Goal: Transaction & Acquisition: Purchase product/service

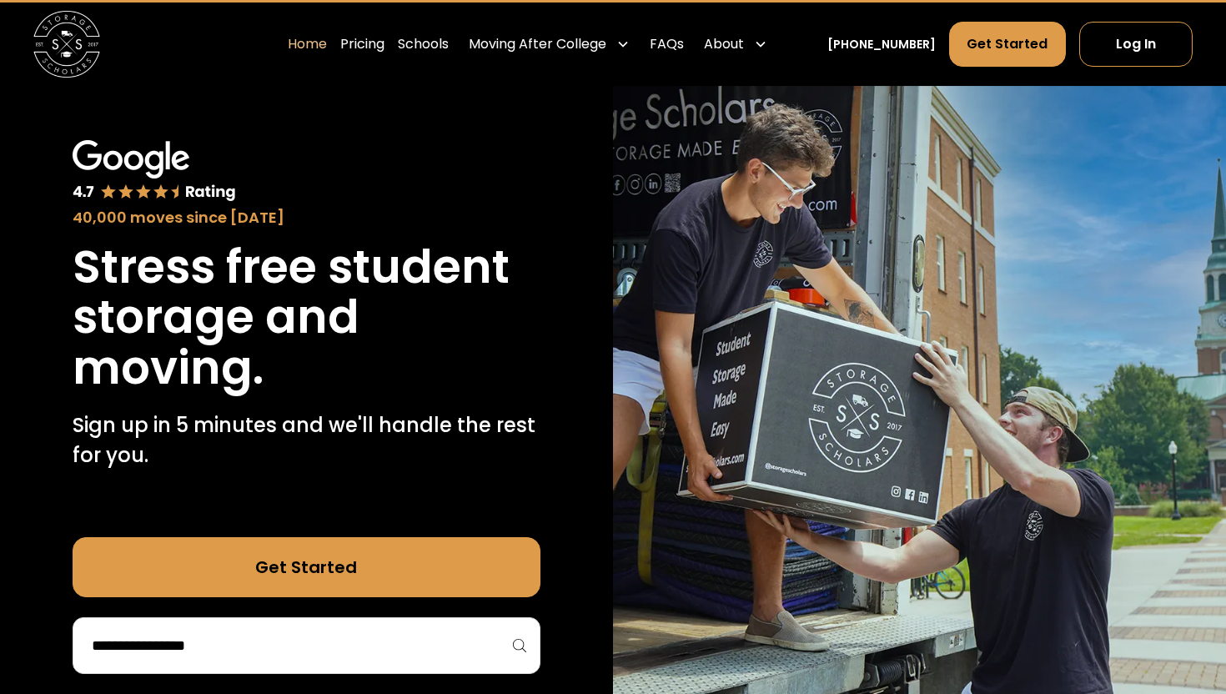
scroll to position [94, 0]
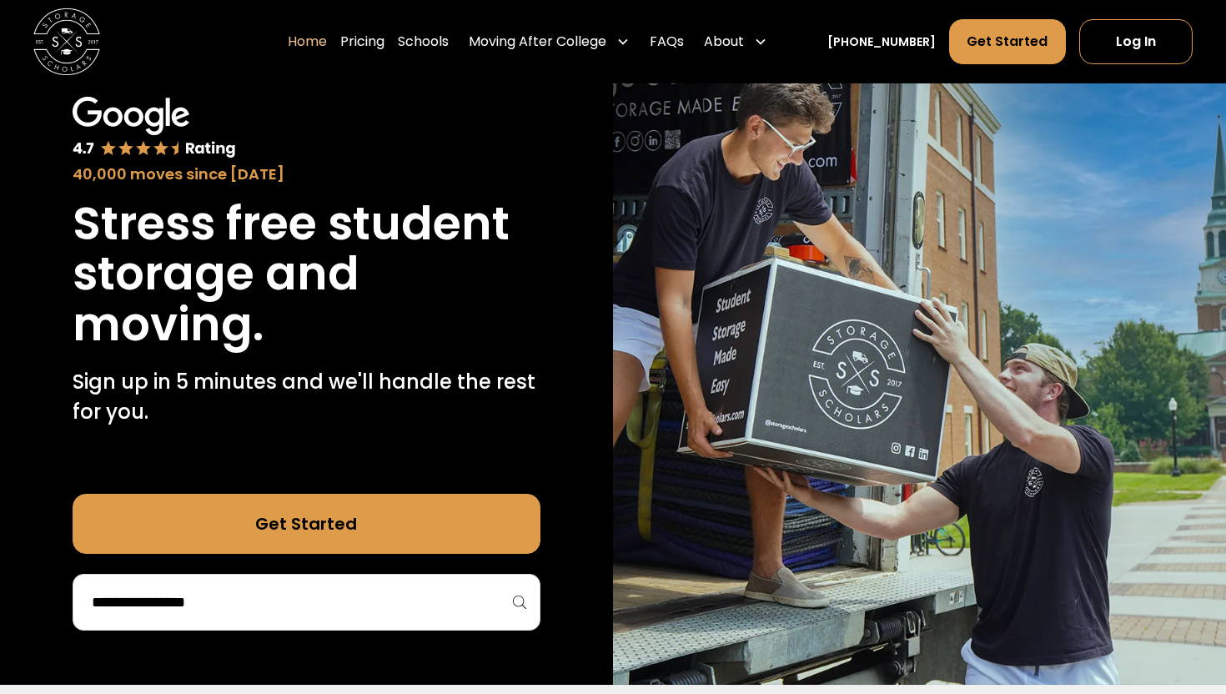
click at [339, 612] on input "search" at bounding box center [306, 602] width 433 height 28
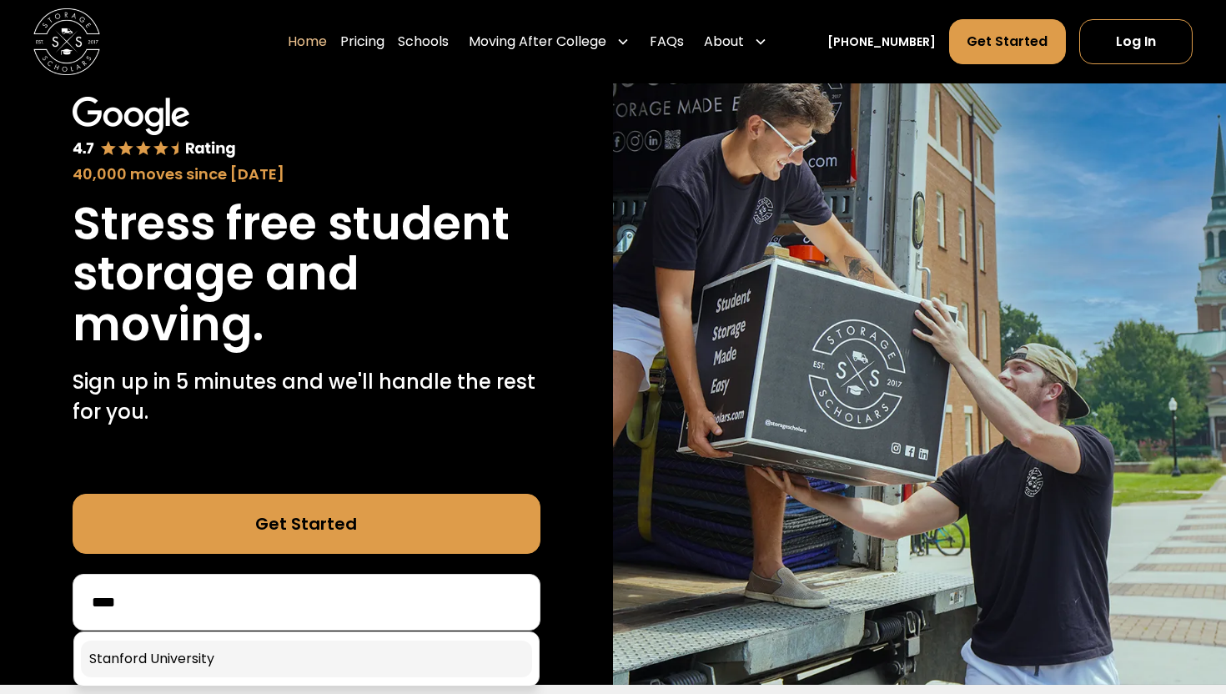
type input "****"
click at [271, 656] on link at bounding box center [306, 659] width 451 height 37
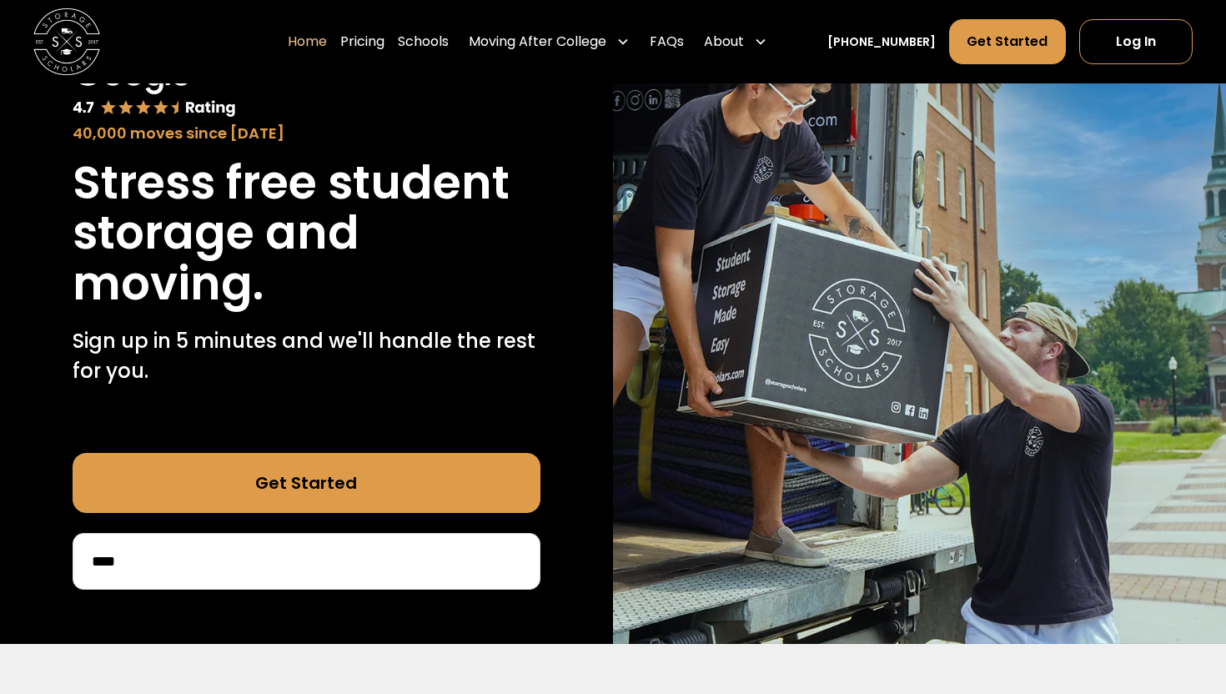
scroll to position [143, 0]
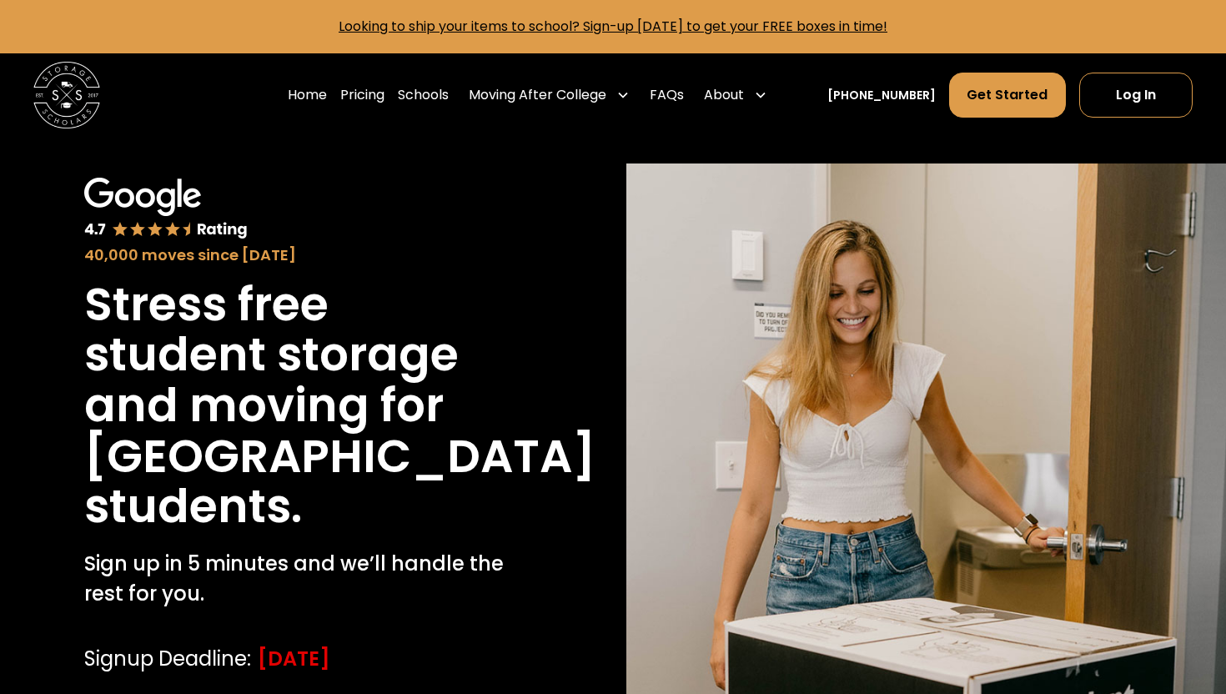
click at [249, 477] on h1 "Stanford University" at bounding box center [339, 456] width 511 height 51
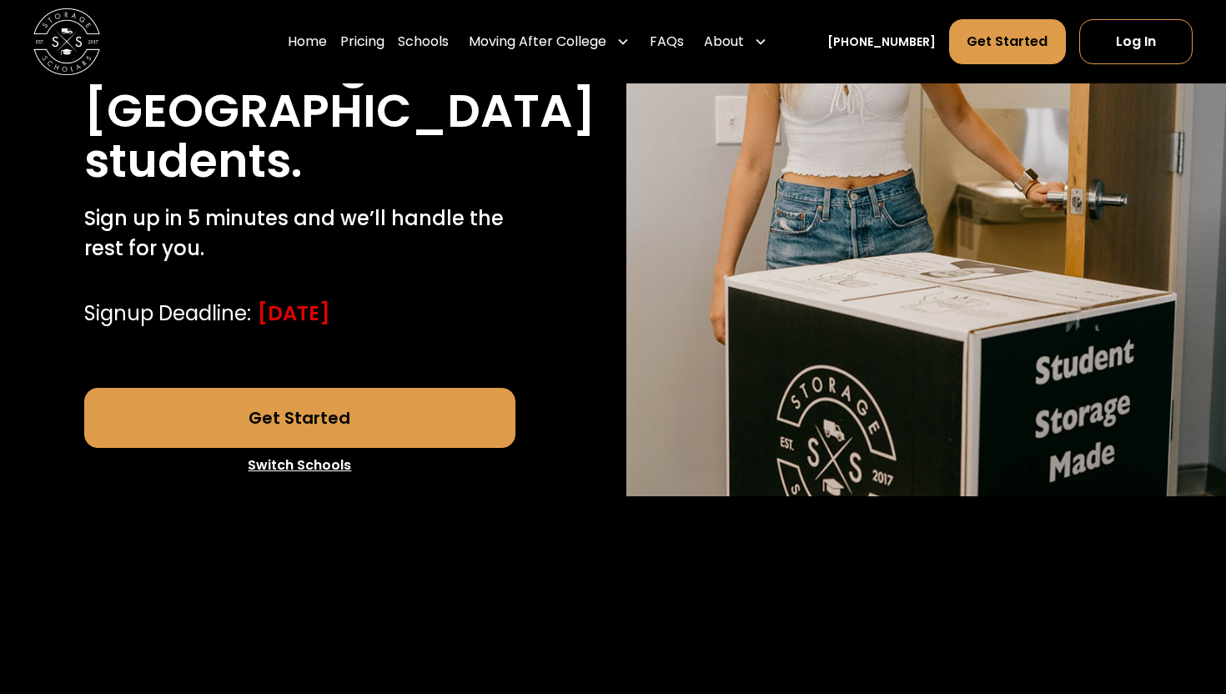
scroll to position [456, 0]
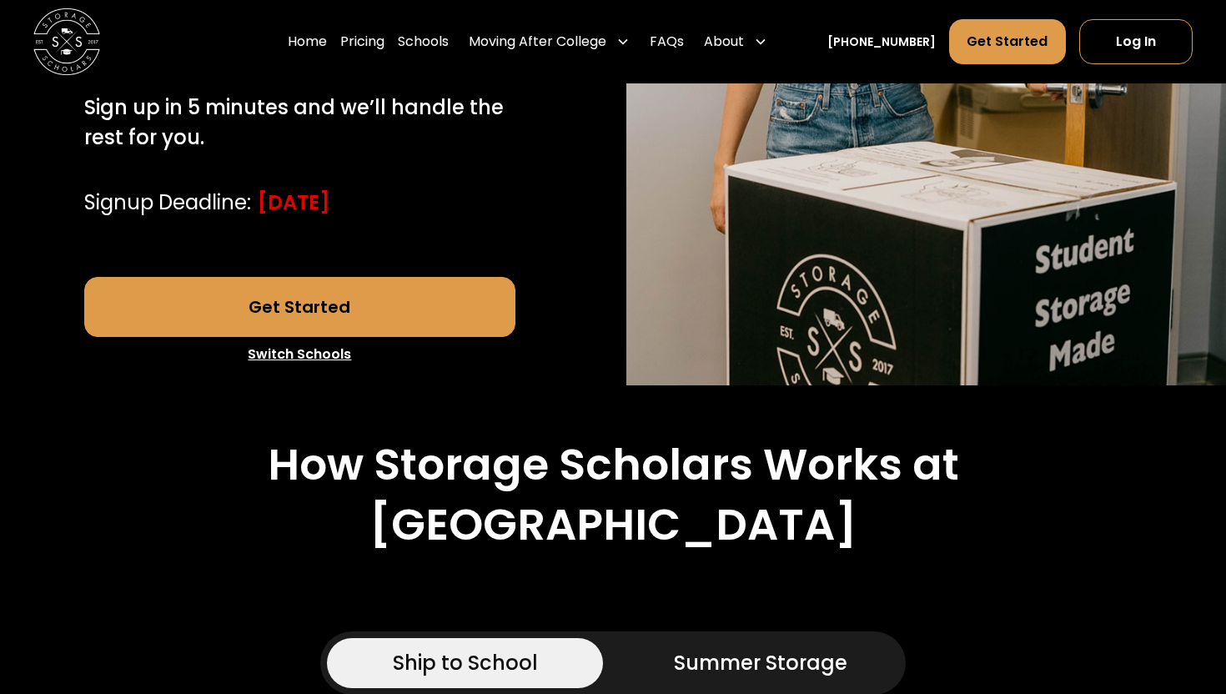
click at [241, 337] on link "Get Started" at bounding box center [300, 307] width 432 height 60
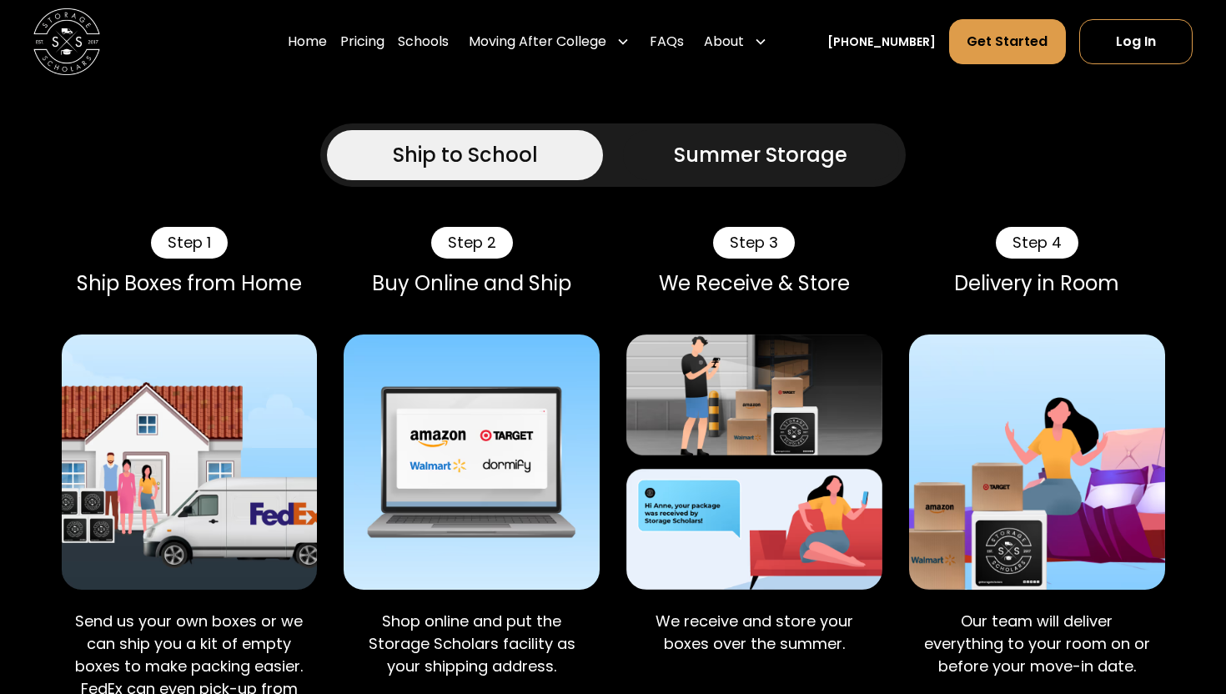
scroll to position [1107, 0]
